Goal: Register for event/course

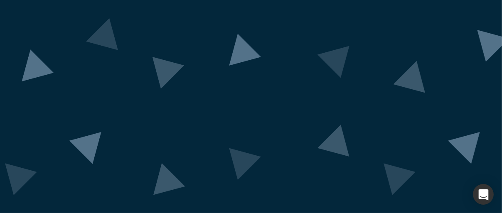
scroll to position [125, 0]
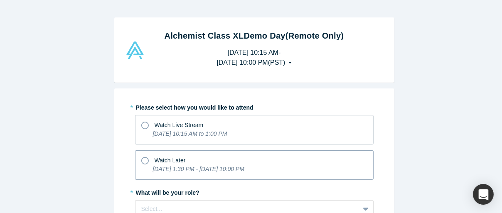
click at [143, 161] on icon at bounding box center [144, 160] width 7 height 7
click at [0, 0] on input "Watch Later [DATE] 1:30 PM - [DATE] 10:00 PM" at bounding box center [0, 0] width 0 height 0
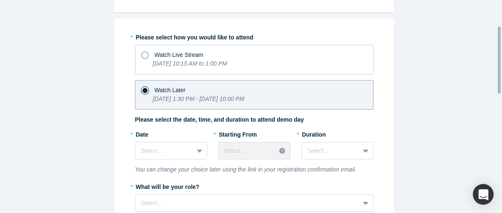
scroll to position [83, 0]
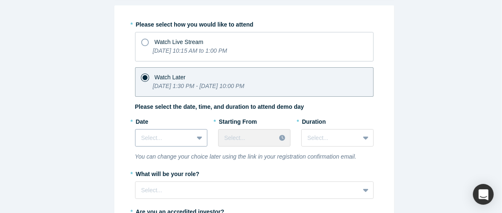
click at [193, 135] on div "Select..." at bounding box center [171, 137] width 72 height 17
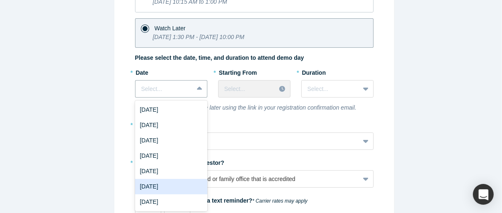
click at [163, 185] on div "[DATE]" at bounding box center [171, 186] width 72 height 15
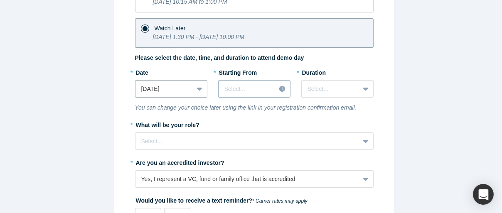
click at [270, 86] on div "Select..." at bounding box center [254, 88] width 72 height 17
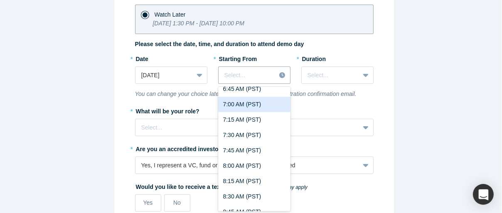
scroll to position [457, 0]
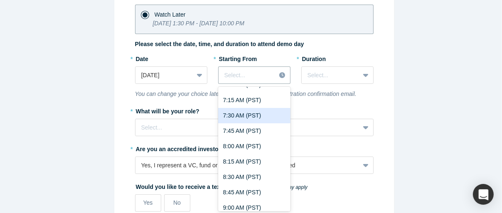
click at [235, 112] on div "7:30 AM (PST)" at bounding box center [254, 115] width 72 height 15
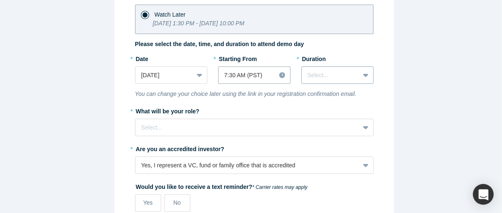
click at [364, 71] on icon at bounding box center [365, 75] width 5 height 8
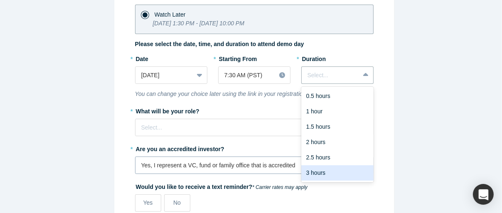
click at [336, 170] on div "3 hours" at bounding box center [337, 172] width 72 height 15
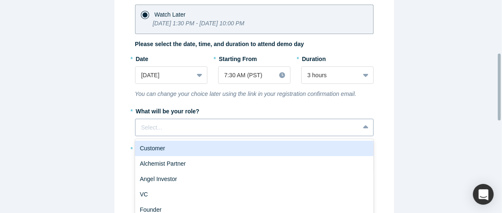
click at [224, 123] on div "6 results available. Use Up and Down to choose options, press Enter to select t…" at bounding box center [254, 127] width 239 height 17
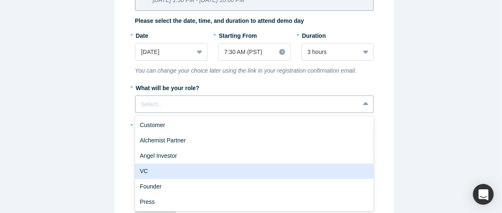
click at [177, 166] on div "VC" at bounding box center [254, 171] width 239 height 15
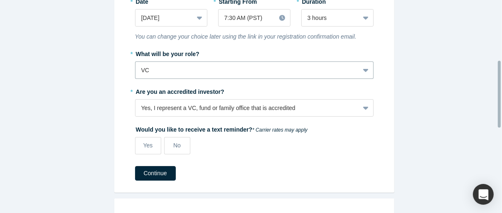
scroll to position [211, 0]
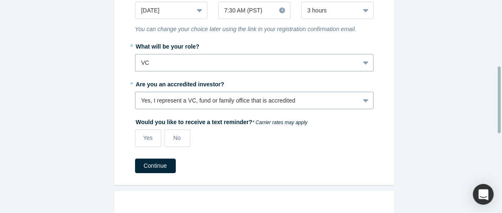
click at [265, 96] on div "Yes, I represent a VC, fund or family office that is accredited" at bounding box center [254, 100] width 239 height 17
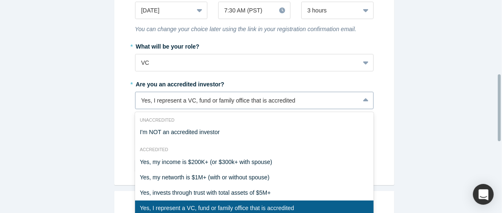
scroll to position [236, 0]
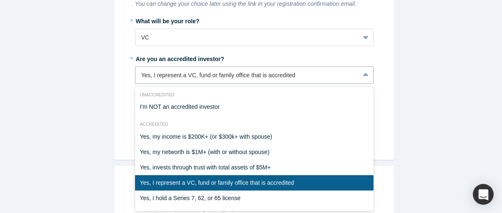
click at [210, 181] on div "Yes, I represent a VC, fund or family office that is accredited" at bounding box center [254, 182] width 239 height 15
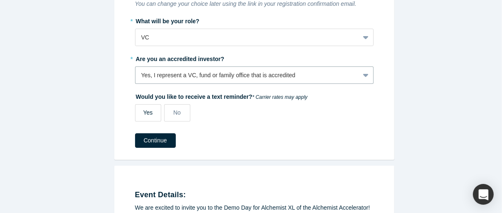
click at [143, 113] on span "Yes" at bounding box center [148, 112] width 10 height 7
click at [0, 0] on input "Yes" at bounding box center [0, 0] width 0 height 0
select select "US"
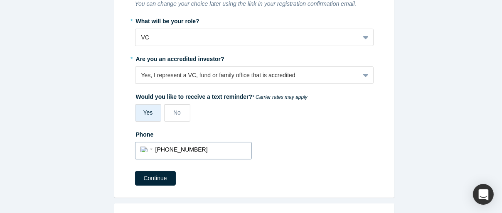
click at [203, 145] on input "[PHONE_NUMBER]" at bounding box center [200, 150] width 91 height 12
drag, startPoint x: 202, startPoint y: 145, endPoint x: 175, endPoint y: 148, distance: 28.0
click at [175, 148] on input "[PHONE_NUMBER]" at bounding box center [200, 150] width 91 height 12
type input "[PHONE_NUMBER]"
click at [287, 167] on form "* Please select how you would like to attend Watch Live Stream [DATE] 10:15 AM …" at bounding box center [254, 24] width 239 height 321
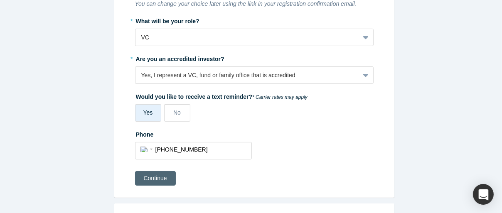
click at [153, 176] on button "Continue" at bounding box center [155, 178] width 41 height 15
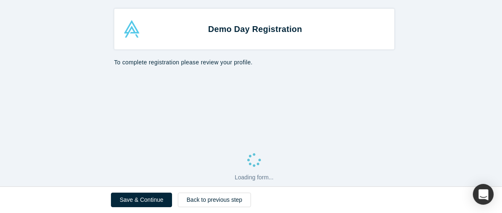
select select "US"
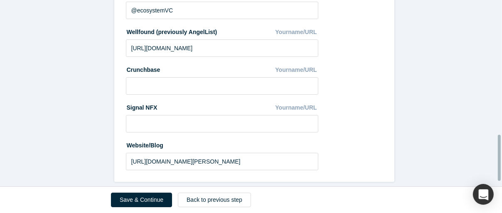
scroll to position [570, 0]
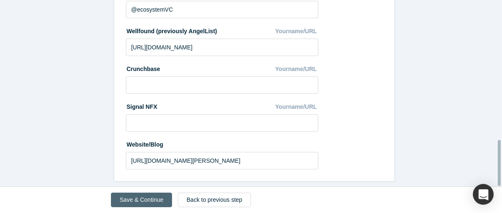
click at [145, 199] on button "Save & Continue" at bounding box center [141, 200] width 61 height 15
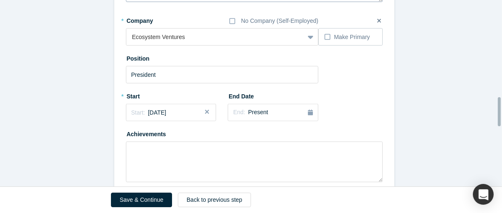
scroll to position [665, 0]
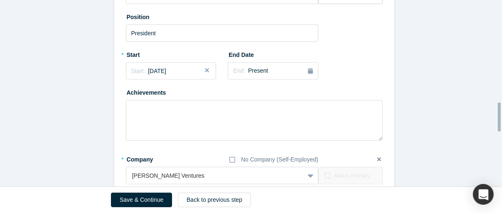
click at [129, 199] on button "Save & Continue" at bounding box center [141, 200] width 61 height 15
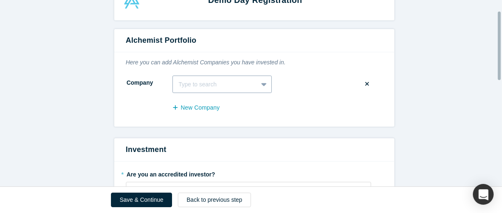
scroll to position [0, 0]
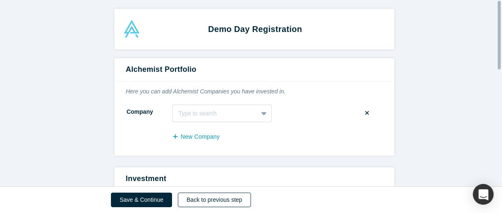
click at [211, 200] on button "Back to previous step" at bounding box center [214, 200] width 73 height 15
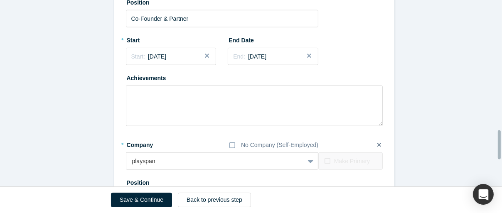
scroll to position [896, 0]
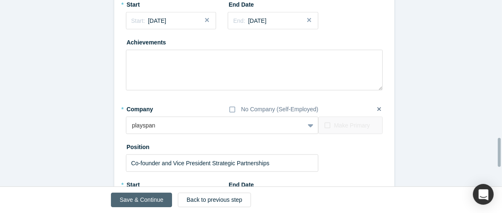
click at [141, 202] on button "Save & Continue" at bounding box center [141, 200] width 61 height 15
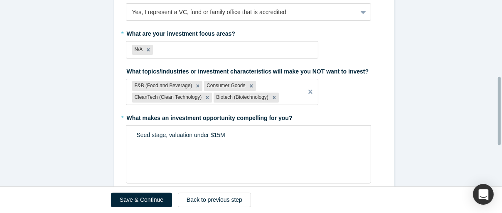
scroll to position [320, 0]
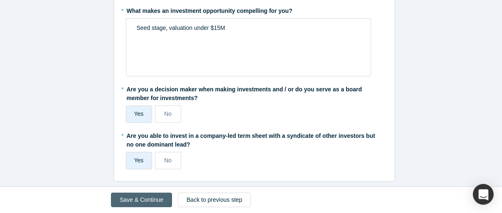
click at [141, 202] on button "Save & Continue" at bounding box center [141, 200] width 61 height 15
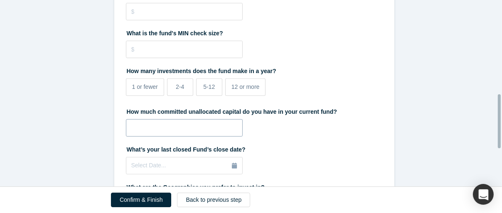
scroll to position [459, 0]
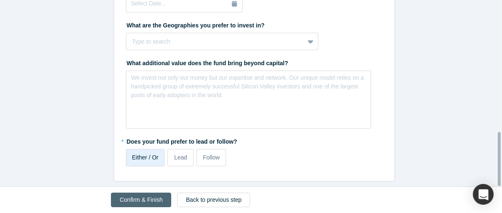
click at [137, 200] on button "Confirm & Finish" at bounding box center [141, 200] width 60 height 15
